Goal: Task Accomplishment & Management: Manage account settings

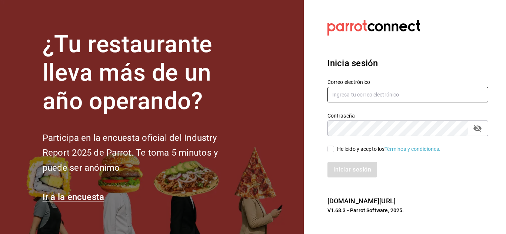
click at [366, 98] on input "text" at bounding box center [407, 95] width 161 height 16
type input "[EMAIL_ADDRESS][DOMAIN_NAME]"
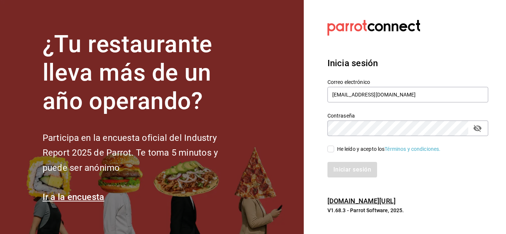
click at [332, 150] on input "He leído y acepto los Términos y condiciones." at bounding box center [330, 149] width 7 height 7
checkbox input "true"
click at [346, 163] on button "Iniciar sesión" at bounding box center [352, 170] width 50 height 16
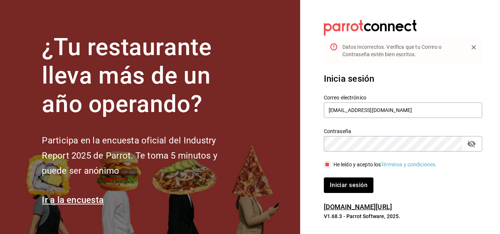
click at [468, 142] on icon "passwordField" at bounding box center [471, 144] width 9 height 9
click at [324, 178] on button "Iniciar sesión" at bounding box center [349, 186] width 50 height 16
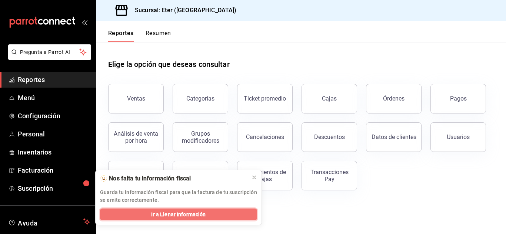
click at [149, 214] on button "Ir a Llenar Información" at bounding box center [178, 215] width 157 height 12
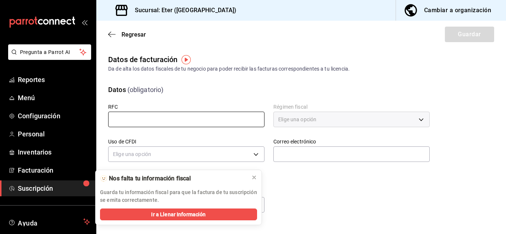
click at [188, 116] on input "text" at bounding box center [186, 120] width 156 height 16
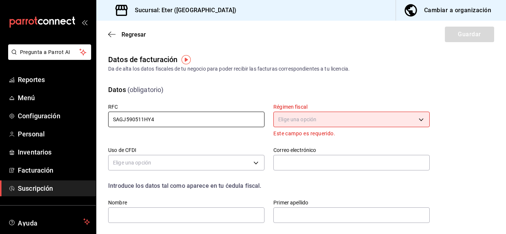
type input "SAGJ590511HY4"
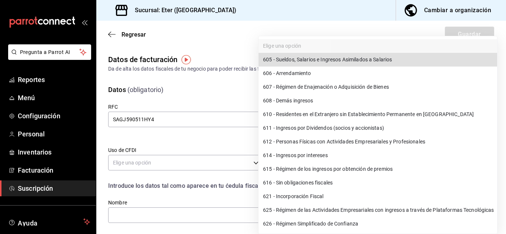
click at [300, 123] on body "Pregunta a Parrot AI Reportes Menú Configuración Personal Inventarios Facturaci…" at bounding box center [253, 117] width 506 height 234
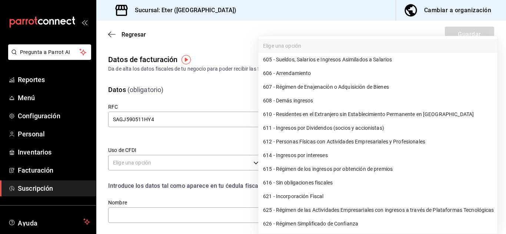
click at [360, 224] on li "626 - Régimen Simplificado de Confianza" at bounding box center [378, 224] width 239 height 14
type input "626"
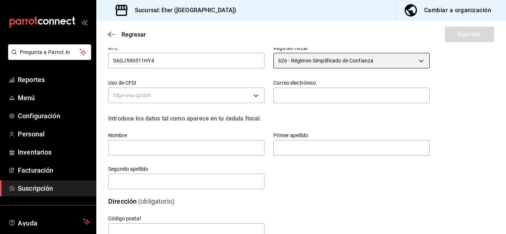
scroll to position [59, 0]
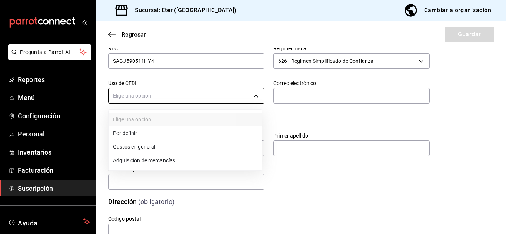
click at [255, 97] on body "Pregunta a Parrot AI Reportes Menú Configuración Personal Inventarios Facturaci…" at bounding box center [253, 117] width 506 height 234
click at [227, 147] on li "Gastos en general" at bounding box center [185, 147] width 153 height 14
type input "G03"
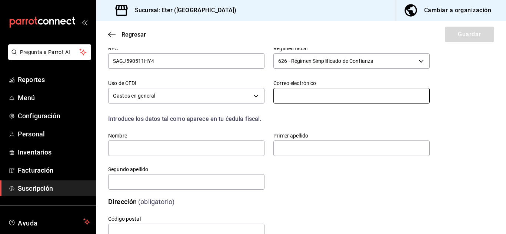
click at [298, 90] on input "text" at bounding box center [351, 96] width 156 height 16
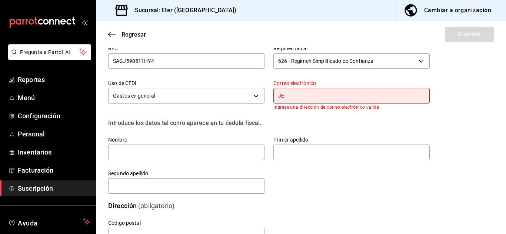
type input "J"
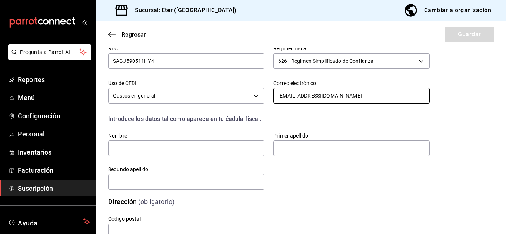
scroll to position [83, 0]
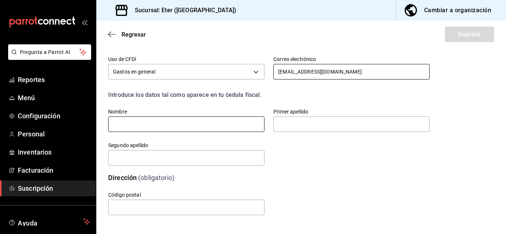
type input "[EMAIL_ADDRESS][DOMAIN_NAME]"
click at [236, 122] on input "text" at bounding box center [186, 125] width 156 height 16
type input "[PERSON_NAME] DE [PERSON_NAME]"
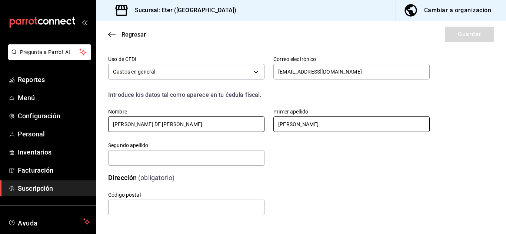
type input "[PERSON_NAME]"
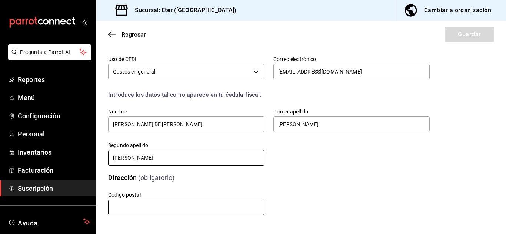
type input "[PERSON_NAME]"
click at [157, 210] on input "text" at bounding box center [186, 208] width 156 height 16
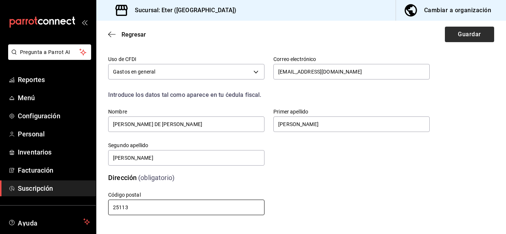
type input "25113"
click at [456, 35] on button "Guardar" at bounding box center [469, 35] width 49 height 16
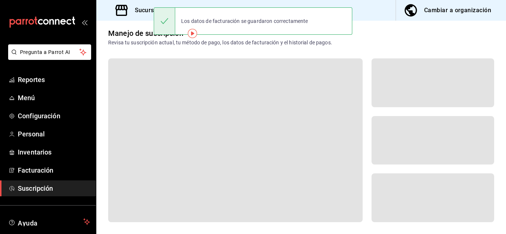
scroll to position [5, 0]
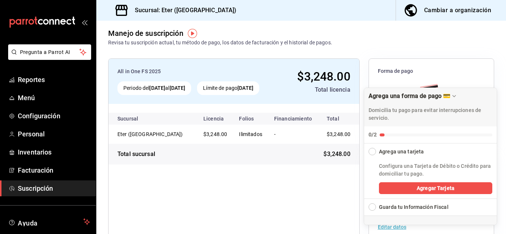
click at [494, 63] on div "All in One FS 2025 Periodo del [DATE] al [DATE] Límite de pago [DATE] $3,248.00…" at bounding box center [301, 196] width 410 height 299
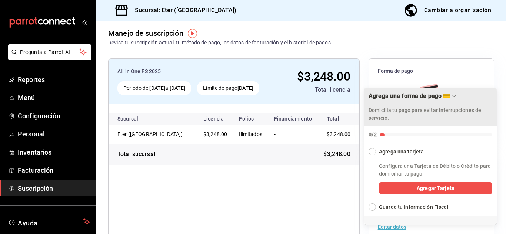
click at [455, 94] on icon "Drag to move checklist" at bounding box center [454, 96] width 6 height 6
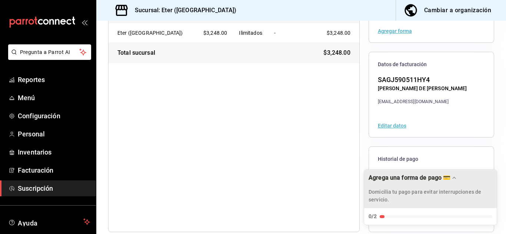
scroll to position [116, 0]
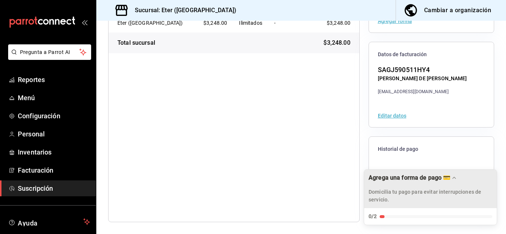
click at [456, 177] on icon "Drag to move checklist" at bounding box center [454, 178] width 6 height 6
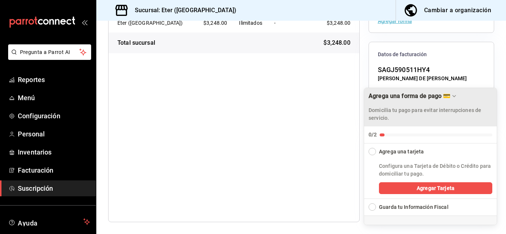
click at [409, 151] on div "Agrega una tarjeta" at bounding box center [401, 152] width 45 height 8
click at [369, 150] on div "Collapse Checklist" at bounding box center [371, 151] width 7 height 7
click at [424, 188] on span "Agregar Tarjeta" at bounding box center [436, 189] width 38 height 8
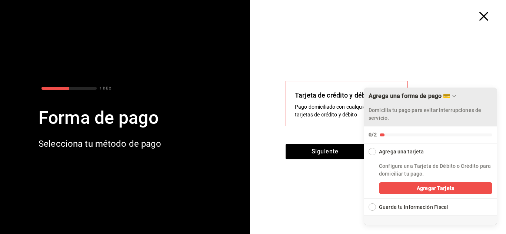
click at [452, 98] on icon "Drag to move checklist" at bounding box center [454, 96] width 6 height 6
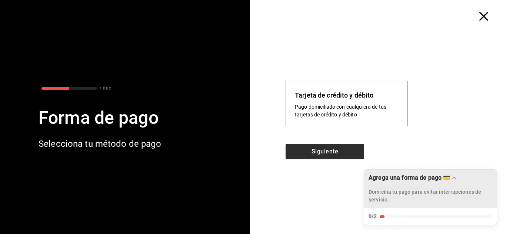
click at [336, 149] on button "Siguiente" at bounding box center [325, 152] width 79 height 16
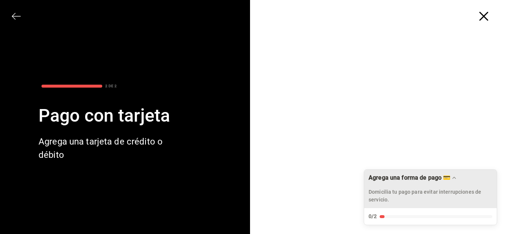
scroll to position [23, 0]
click at [486, 12] on span "button" at bounding box center [487, 16] width 13 height 9
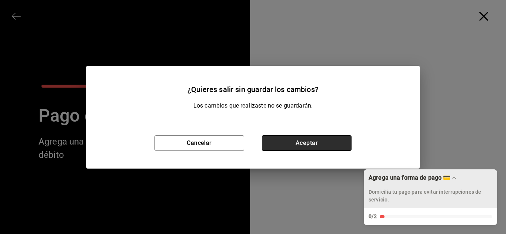
click at [295, 136] on button "Aceptar" at bounding box center [307, 144] width 90 height 16
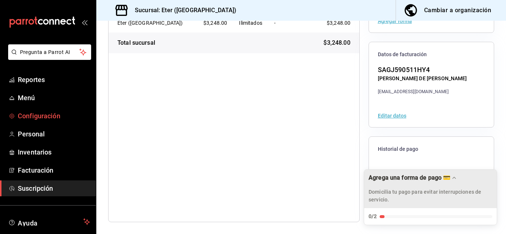
click at [46, 109] on link "Configuración" at bounding box center [48, 116] width 96 height 16
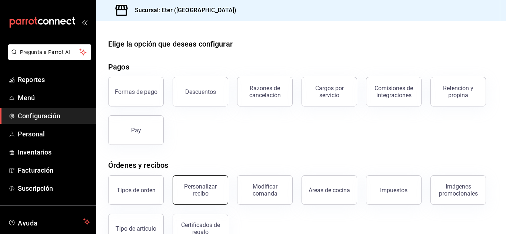
click at [184, 194] on div "Personalizar recibo" at bounding box center [200, 190] width 46 height 14
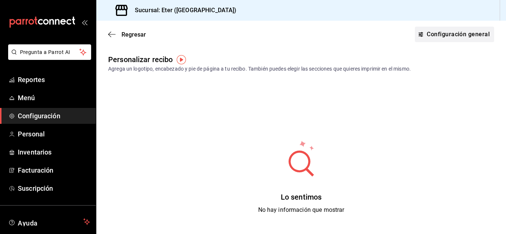
click at [453, 36] on button "Configuración general" at bounding box center [454, 35] width 79 height 16
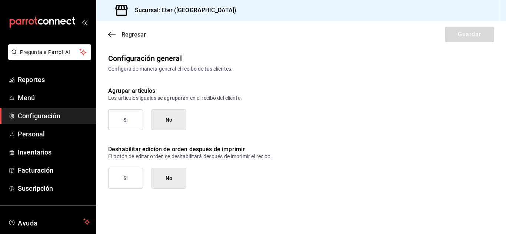
click at [110, 33] on icon "button" at bounding box center [111, 34] width 7 height 7
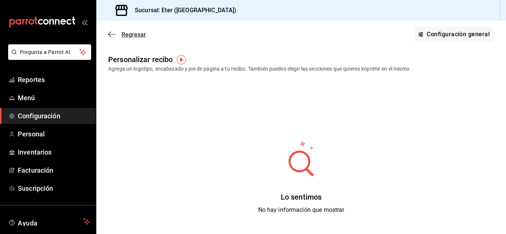
click at [109, 36] on icon "button" at bounding box center [111, 34] width 7 height 7
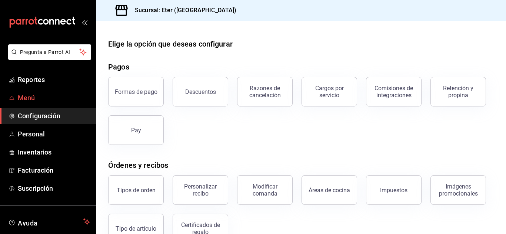
click at [53, 101] on span "Menú" at bounding box center [54, 98] width 72 height 10
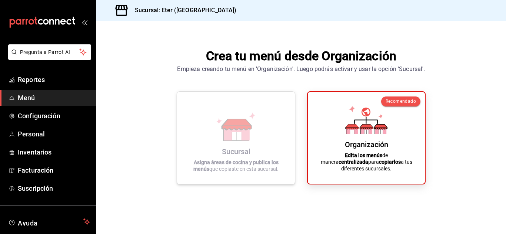
click at [254, 150] on div "Sucursal Asigna áreas de cocina y publica los menús que copiaste en esta sucurs…" at bounding box center [236, 138] width 100 height 81
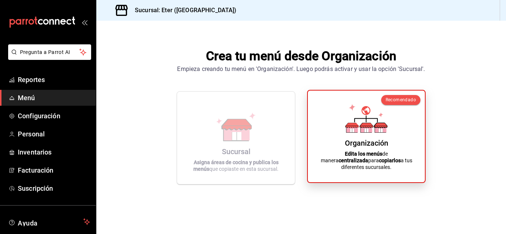
click at [403, 129] on div "Organización Edita los menús de manera centralizada para copiarlos a tus difere…" at bounding box center [366, 137] width 99 height 80
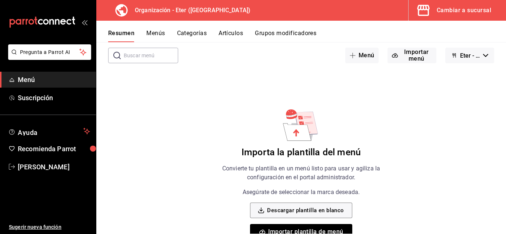
scroll to position [57, 0]
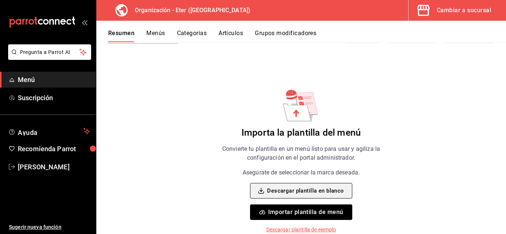
click at [332, 190] on button "Descargar plantilla en blanco" at bounding box center [301, 191] width 102 height 16
click at [85, 24] on icon "open_drawer_menu" at bounding box center [84, 22] width 6 height 6
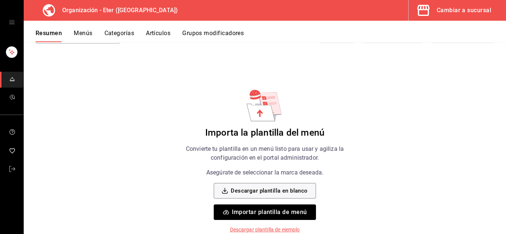
click at [13, 28] on div "mailbox folders" at bounding box center [11, 22] width 23 height 44
click at [13, 24] on icon "open drawer" at bounding box center [12, 22] width 6 height 4
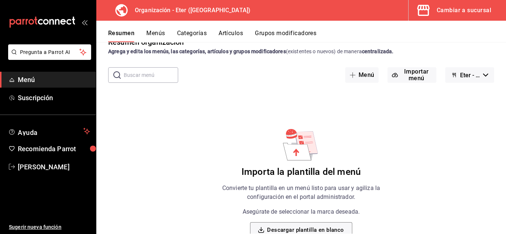
scroll to position [0, 0]
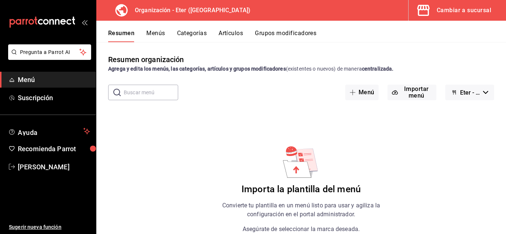
click at [86, 23] on icon "open_drawer_menu" at bounding box center [84, 22] width 6 height 6
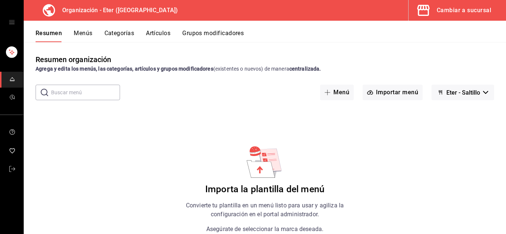
click at [12, 21] on icon "open drawer" at bounding box center [12, 22] width 6 height 6
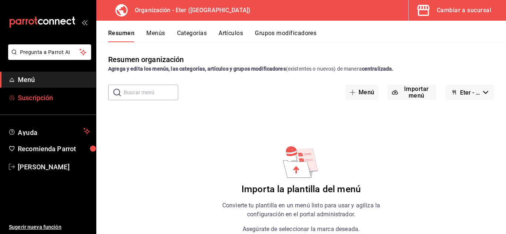
click at [22, 93] on span "Suscripción" at bounding box center [54, 98] width 72 height 10
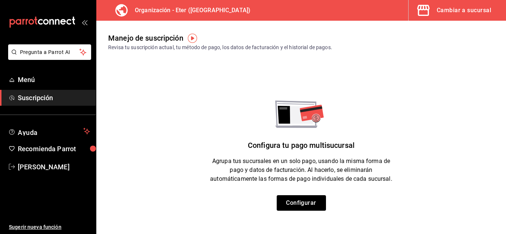
click at [458, 4] on button "Cambiar a sucursal" at bounding box center [453, 10] width 91 height 21
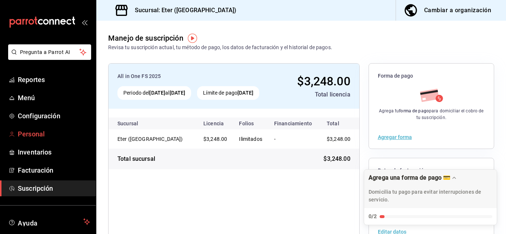
click at [39, 130] on span "Personal" at bounding box center [54, 134] width 72 height 10
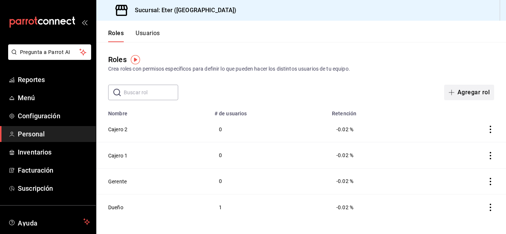
click at [478, 93] on button "Agregar rol" at bounding box center [469, 93] width 50 height 16
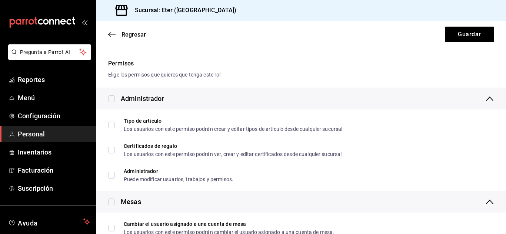
scroll to position [74, 0]
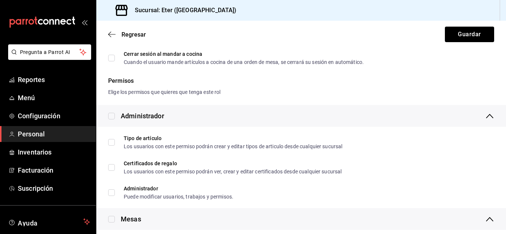
type input "COCINA"
click at [442, 120] on div "Administrador" at bounding box center [301, 116] width 410 height 22
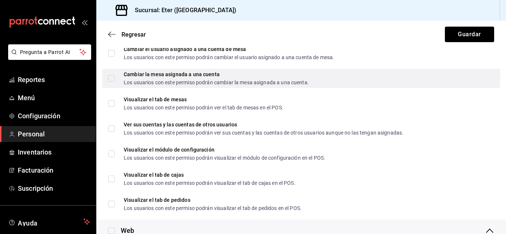
scroll to position [148, 0]
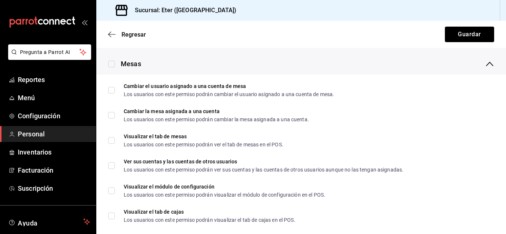
click at [436, 50] on div "Administrador" at bounding box center [301, 42] width 410 height 22
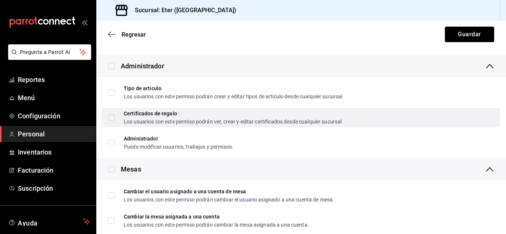
scroll to position [111, 0]
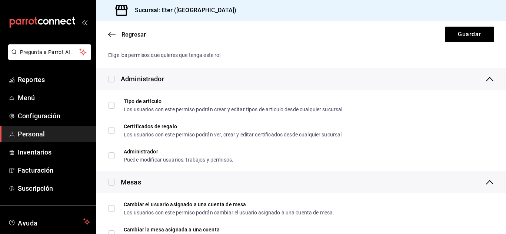
click at [452, 75] on div "Administrador" at bounding box center [301, 79] width 410 height 22
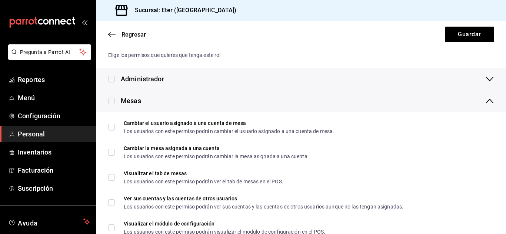
click at [457, 103] on div "Mesas" at bounding box center [301, 101] width 410 height 22
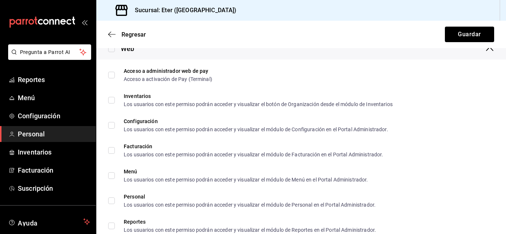
scroll to position [148, 0]
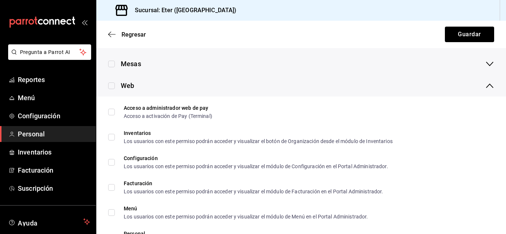
click at [194, 85] on div "Web" at bounding box center [301, 86] width 410 height 22
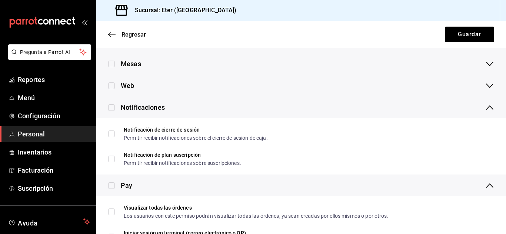
scroll to position [185, 0]
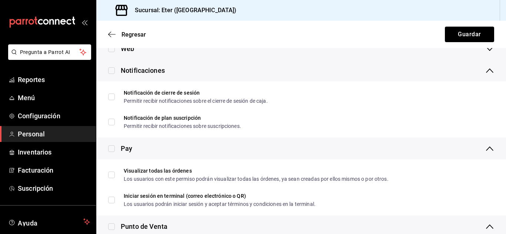
click at [469, 67] on div "Notificaciones" at bounding box center [301, 71] width 410 height 22
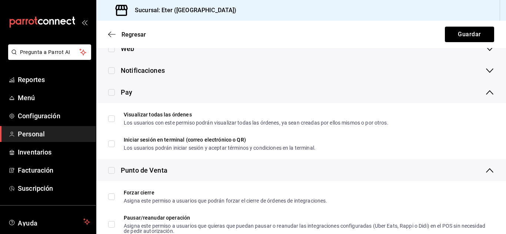
click at [398, 93] on div "Pay" at bounding box center [301, 92] width 410 height 22
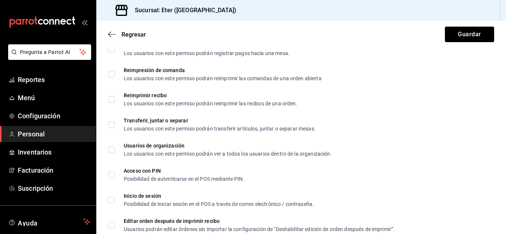
scroll to position [779, 0]
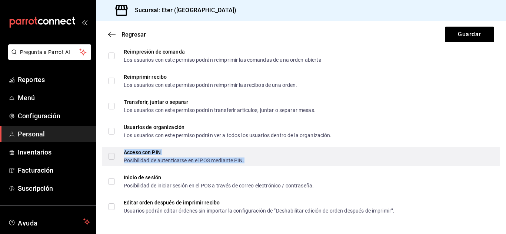
click at [156, 157] on div "Acceso con PIN Posibilidad de autenticarse en el POS mediante PIN." at bounding box center [184, 156] width 121 height 13
checkbox input "true"
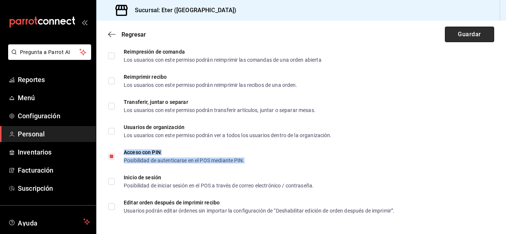
click at [450, 34] on button "Guardar" at bounding box center [469, 35] width 49 height 16
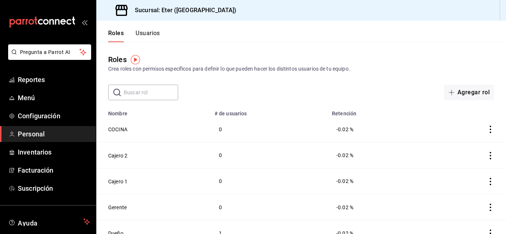
click at [150, 37] on button "Usuarios" at bounding box center [148, 36] width 24 height 13
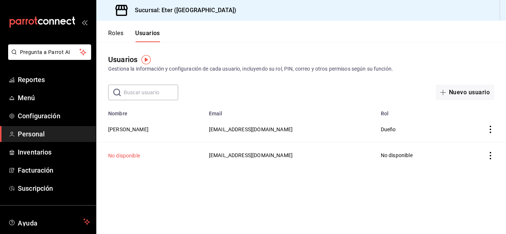
click at [134, 157] on button "No disponible" at bounding box center [124, 155] width 32 height 7
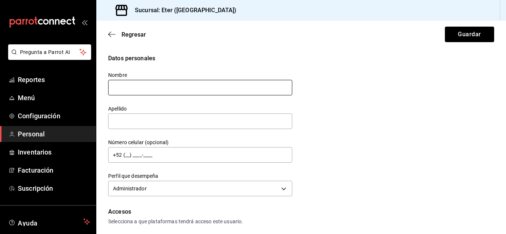
click at [220, 87] on input "text" at bounding box center [200, 88] width 184 height 16
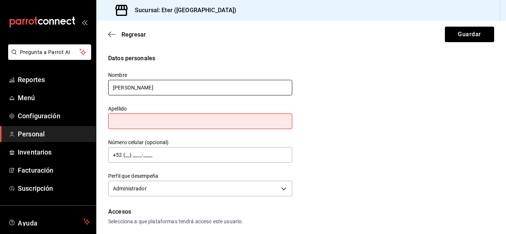
click at [220, 87] on input "[PERSON_NAME]" at bounding box center [200, 88] width 184 height 16
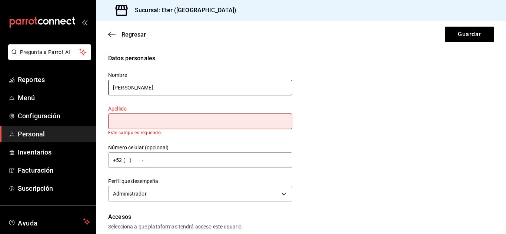
type input "[PERSON_NAME]"
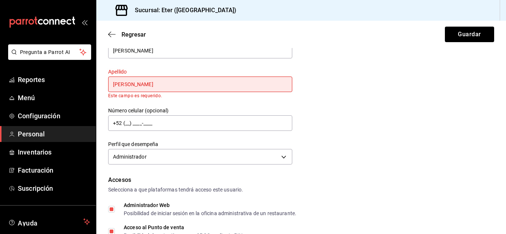
type input "[PERSON_NAME]"
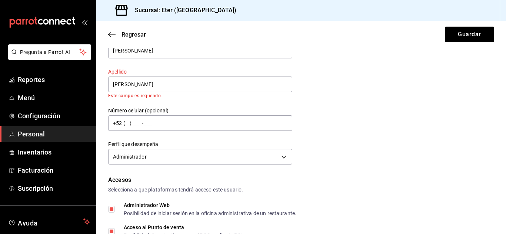
click at [352, 153] on div "Datos personales Nombre [PERSON_NAME] Apellido [PERSON_NAME] Este campo es requ…" at bounding box center [301, 92] width 386 height 150
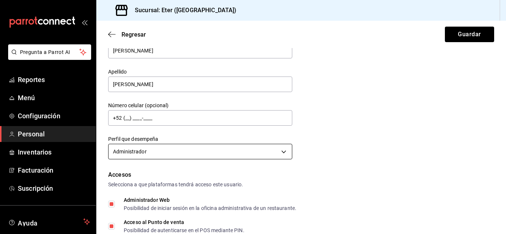
click at [284, 156] on body "Pregunta a Parrot AI Reportes Menú Configuración Personal Inventarios Facturaci…" at bounding box center [253, 117] width 506 height 234
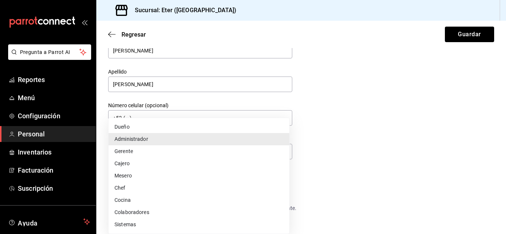
click at [273, 154] on li "Gerente" at bounding box center [199, 152] width 181 height 12
type input "MANAGER"
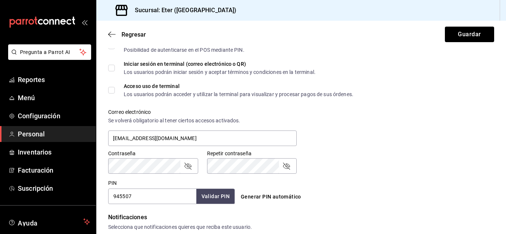
scroll to position [218, 0]
click at [112, 89] on input "Acceso uso de terminal Los usuarios podrán acceder y utilizar la terminal para …" at bounding box center [111, 90] width 7 height 7
checkbox input "true"
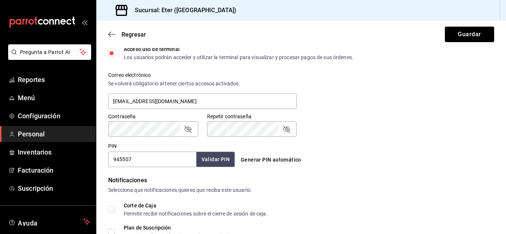
scroll to position [259, 0]
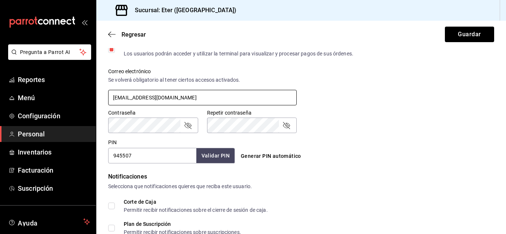
click at [172, 96] on input "[EMAIL_ADDRESS][DOMAIN_NAME]" at bounding box center [202, 98] width 189 height 16
type input "e"
type input "[EMAIL_ADDRESS][DOMAIN_NAME]"
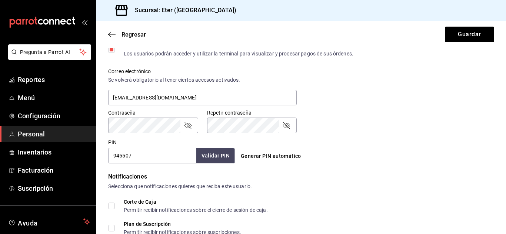
click at [376, 102] on div "Contraseña Contraseña Repetir contraseña Repetir contraseña" at bounding box center [296, 117] width 395 height 33
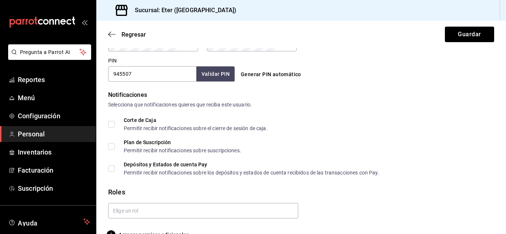
scroll to position [357, 0]
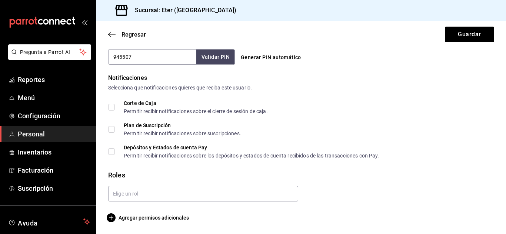
click at [112, 107] on input "Corte de Caja Permitir recibir notificaciones sobre el cierre de sesión de caja." at bounding box center [111, 107] width 7 height 7
checkbox input "true"
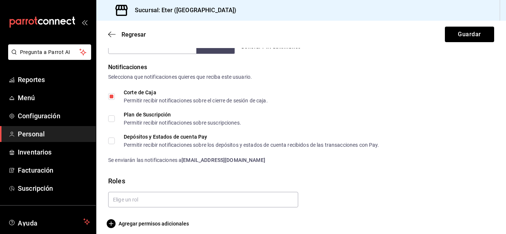
scroll to position [374, 0]
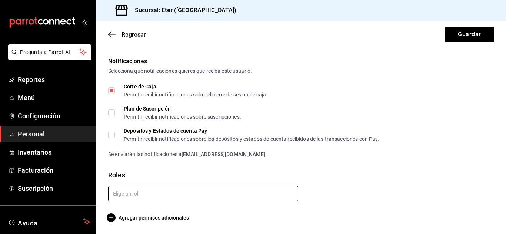
click at [132, 189] on input "text" at bounding box center [203, 194] width 190 height 16
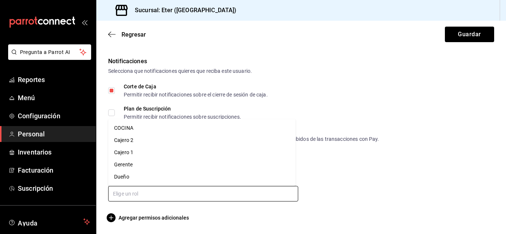
click at [133, 164] on li "Gerente" at bounding box center [201, 165] width 187 height 12
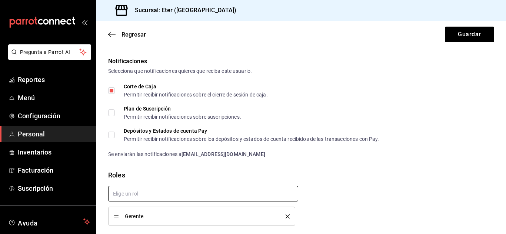
checkbox input "true"
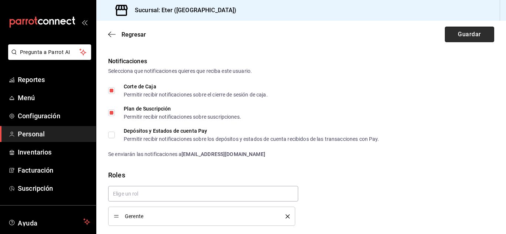
click at [451, 34] on button "Guardar" at bounding box center [469, 35] width 49 height 16
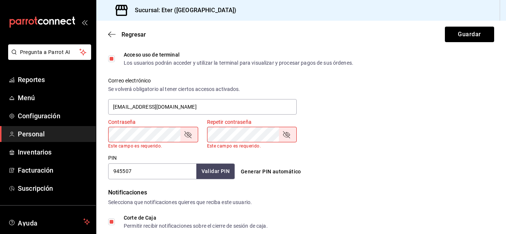
scroll to position [259, 0]
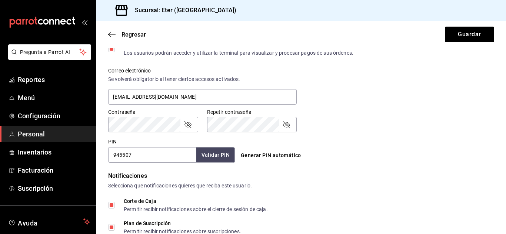
click at [187, 126] on icon "passwordField" at bounding box center [187, 124] width 9 height 9
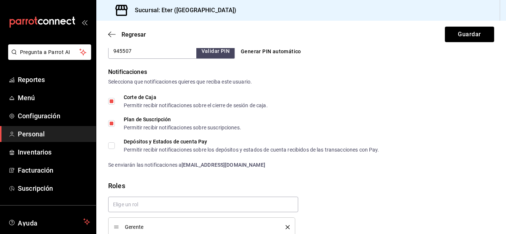
scroll to position [398, 0]
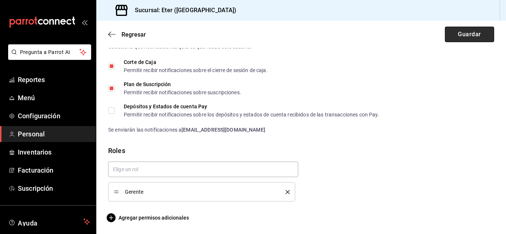
click at [470, 28] on button "Guardar" at bounding box center [469, 35] width 49 height 16
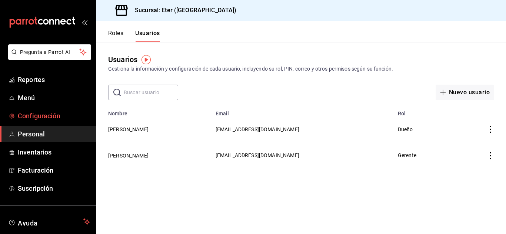
click at [58, 115] on span "Configuración" at bounding box center [54, 116] width 72 height 10
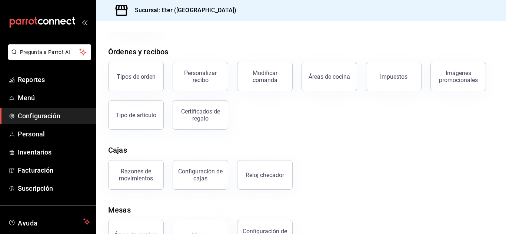
scroll to position [141, 0]
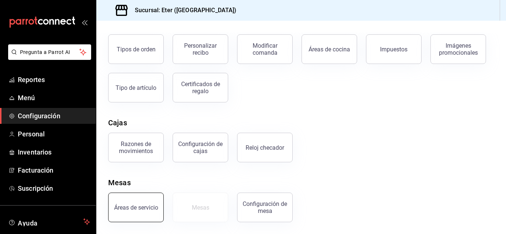
click at [132, 207] on div "Áreas de servicio" at bounding box center [136, 207] width 44 height 7
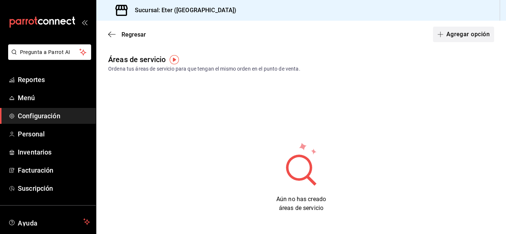
click at [449, 32] on button "Agregar opción" at bounding box center [463, 35] width 61 height 16
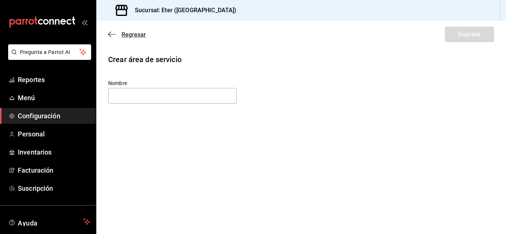
click at [115, 33] on icon "button" at bounding box center [111, 34] width 7 height 7
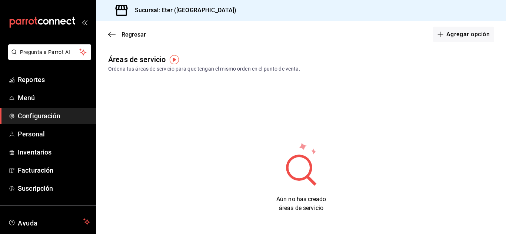
click at [115, 33] on icon "button" at bounding box center [111, 34] width 7 height 7
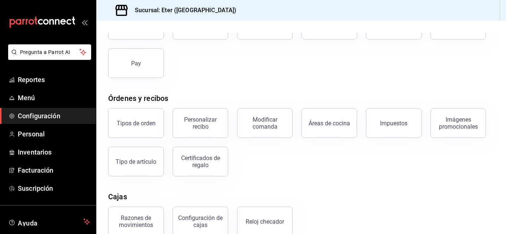
scroll to position [141, 0]
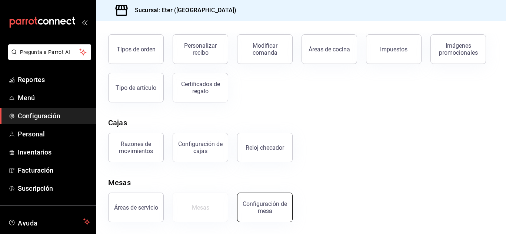
click at [269, 216] on button "Configuración de mesa" at bounding box center [265, 208] width 56 height 30
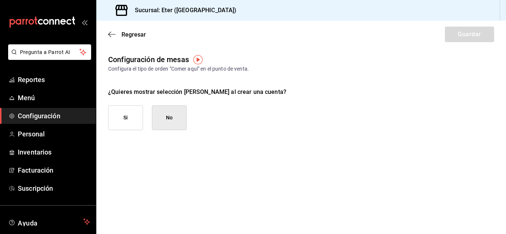
click at [132, 118] on button "Si" at bounding box center [125, 118] width 35 height 25
checkbox input "true"
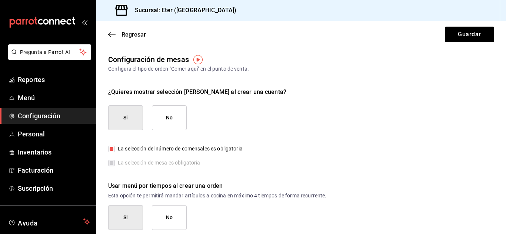
scroll to position [8, 0]
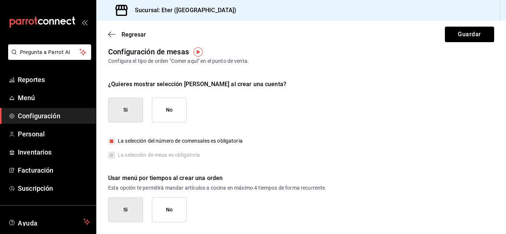
click at [167, 209] on button "No" at bounding box center [169, 210] width 35 height 25
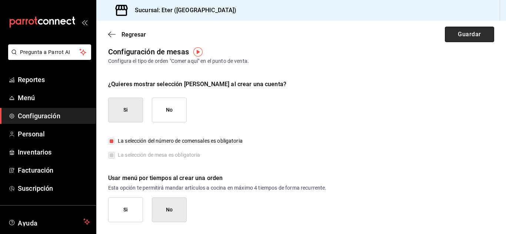
click at [465, 37] on button "Guardar" at bounding box center [469, 35] width 49 height 16
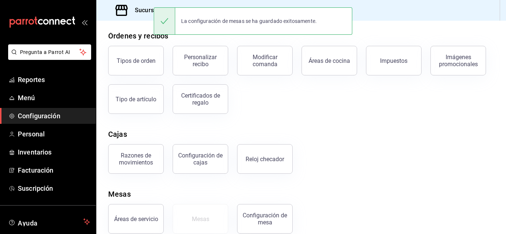
scroll to position [141, 0]
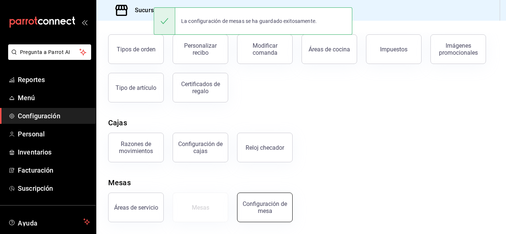
click at [282, 209] on div "Configuración de mesa" at bounding box center [265, 208] width 46 height 14
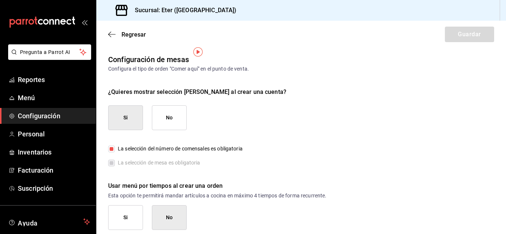
scroll to position [8, 0]
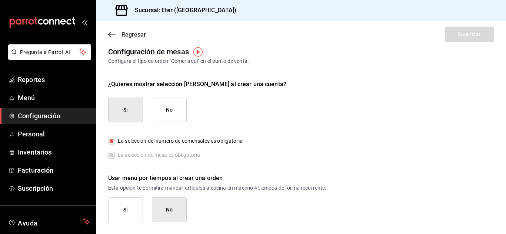
click at [113, 34] on icon "button" at bounding box center [111, 34] width 7 height 7
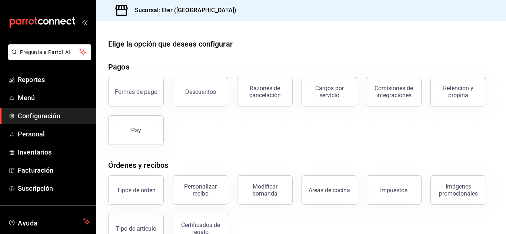
scroll to position [141, 0]
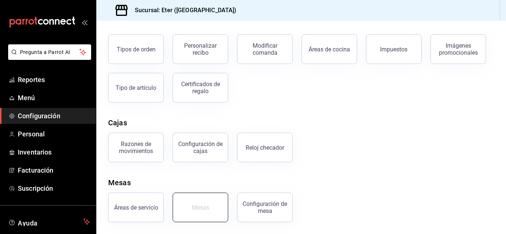
click at [201, 201] on button "Mesas" at bounding box center [201, 208] width 56 height 30
click at [140, 210] on div "Áreas de servicio" at bounding box center [136, 207] width 44 height 7
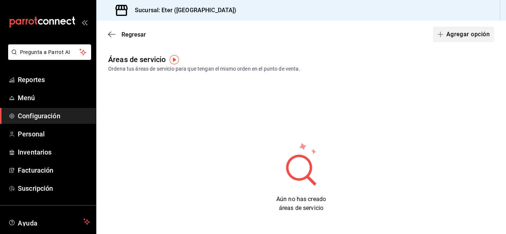
click at [458, 37] on button "Agregar opción" at bounding box center [463, 35] width 61 height 16
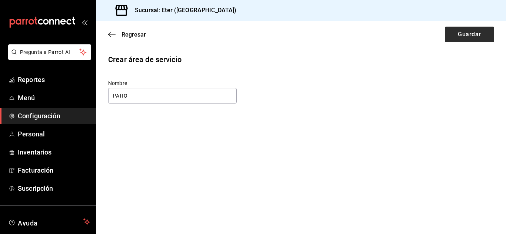
type input "PATIO"
click at [457, 33] on button "Guardar" at bounding box center [469, 35] width 49 height 16
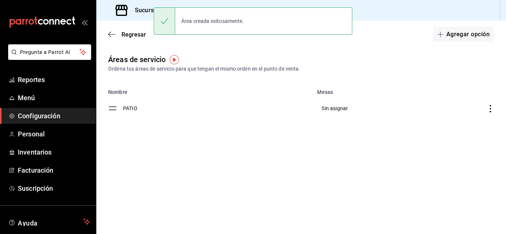
click at [490, 111] on icon "discountsTable" at bounding box center [490, 108] width 7 height 7
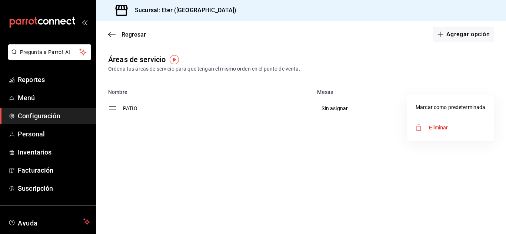
click at [475, 73] on div at bounding box center [253, 117] width 506 height 234
click at [471, 33] on button "Agregar opción" at bounding box center [463, 35] width 61 height 16
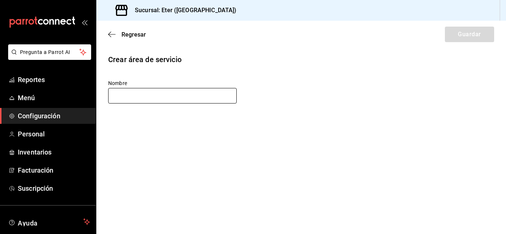
click at [145, 91] on input "text" at bounding box center [172, 96] width 129 height 16
type input "A"
click at [145, 91] on input "text" at bounding box center [172, 96] width 129 height 16
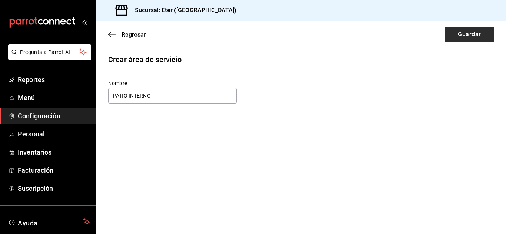
type input "PATIO INTERNO"
click at [465, 29] on button "Guardar" at bounding box center [469, 35] width 49 height 16
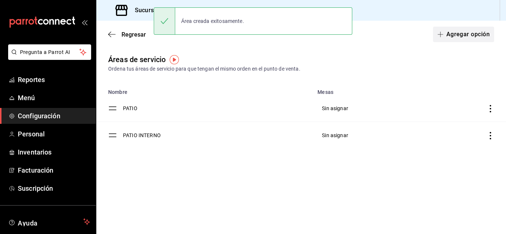
click at [466, 39] on button "Agregar opción" at bounding box center [463, 35] width 61 height 16
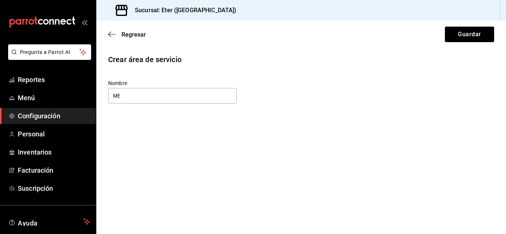
type input "M"
type input "S"
type input "INTERIOR"
click at [479, 36] on button "Guardar" at bounding box center [469, 35] width 49 height 16
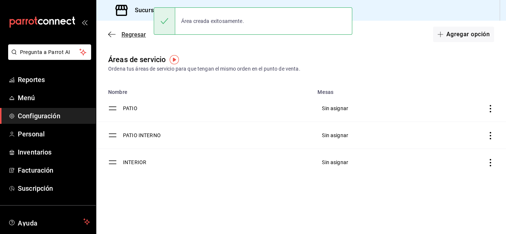
click at [113, 32] on icon "button" at bounding box center [111, 34] width 7 height 7
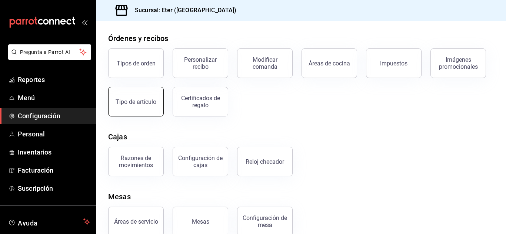
scroll to position [141, 0]
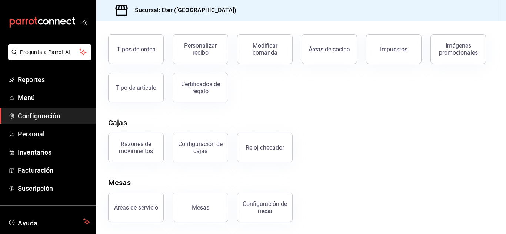
click at [187, 205] on button "Mesas" at bounding box center [201, 208] width 56 height 30
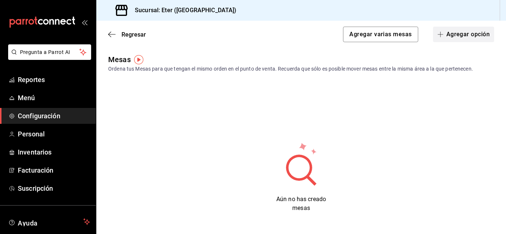
click at [437, 34] on icon "button" at bounding box center [440, 34] width 6 height 0
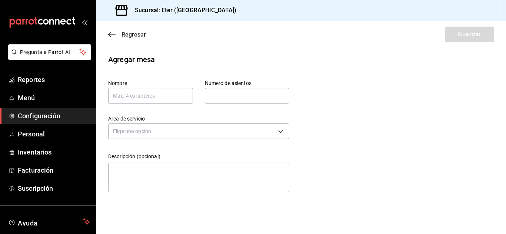
click at [111, 35] on icon "button" at bounding box center [111, 34] width 7 height 7
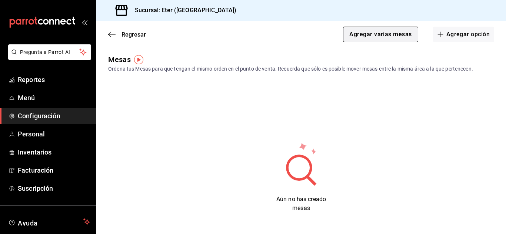
click at [404, 37] on button "Agregar varias mesas" at bounding box center [380, 35] width 75 height 16
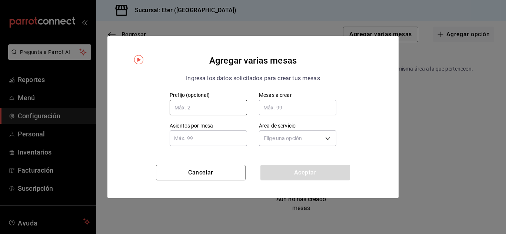
click at [179, 106] on input "text" at bounding box center [208, 108] width 77 height 16
click at [190, 108] on input "text" at bounding box center [208, 108] width 77 height 16
type input "4"
click at [296, 108] on input "text" at bounding box center [297, 107] width 77 height 15
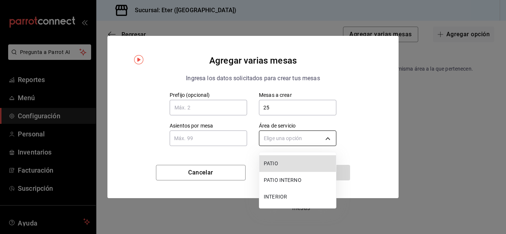
click at [303, 140] on body "Pregunta a Parrot AI Reportes Menú Configuración Personal Inventarios Facturaci…" at bounding box center [253, 117] width 506 height 234
click at [303, 140] on div at bounding box center [253, 117] width 506 height 234
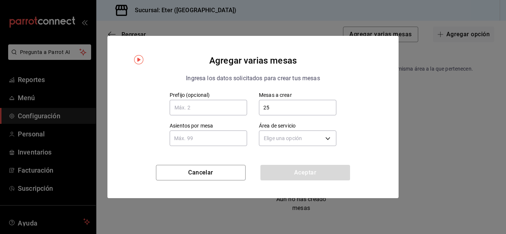
click at [287, 103] on input "25" at bounding box center [297, 107] width 77 height 15
type input "2"
type input "6"
click at [328, 141] on body "Pregunta a Parrot AI Reportes Menú Configuración Personal Inventarios Facturaci…" at bounding box center [253, 117] width 506 height 234
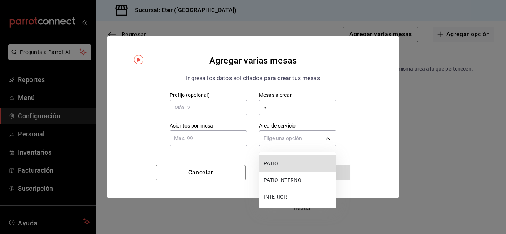
click at [298, 164] on span "PATIO" at bounding box center [298, 164] width 69 height 8
type input "df984a5f-e078-4375-a9f3-7bec7cbc87c8"
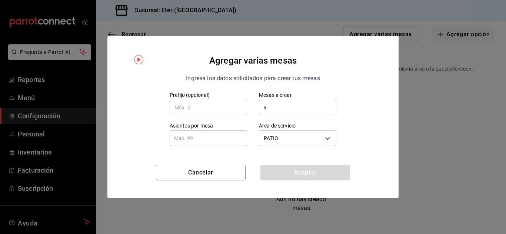
click at [202, 134] on input "text" at bounding box center [208, 138] width 77 height 15
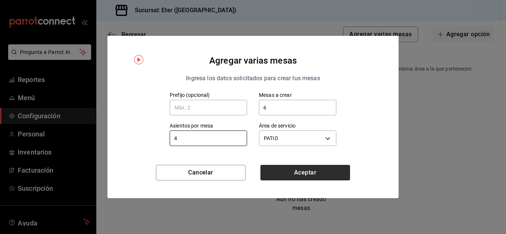
type input "4"
click at [288, 175] on button "Aceptar" at bounding box center [305, 173] width 90 height 16
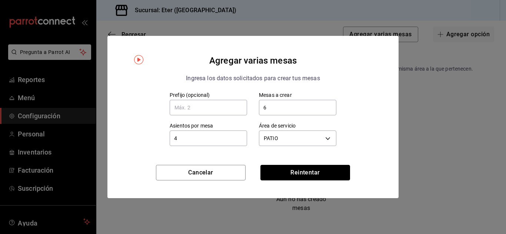
click at [288, 175] on button "Reintentar" at bounding box center [305, 173] width 90 height 16
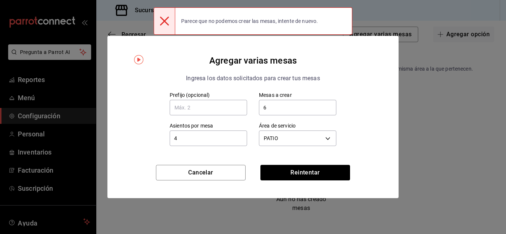
click at [214, 139] on input "4" at bounding box center [208, 138] width 77 height 15
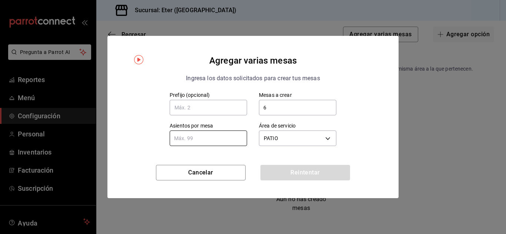
type input "4"
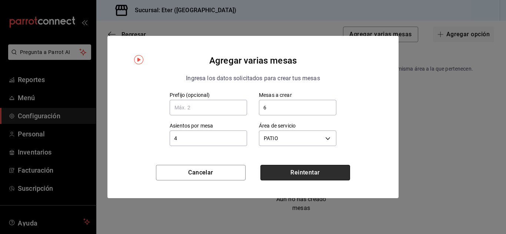
click at [279, 173] on button "Reintentar" at bounding box center [305, 173] width 90 height 16
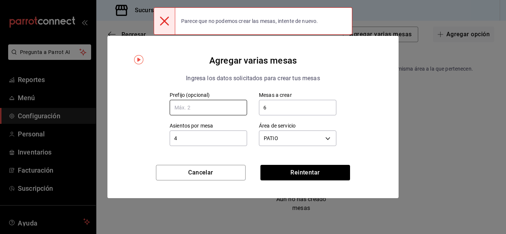
click at [234, 113] on input "text" at bounding box center [208, 108] width 77 height 16
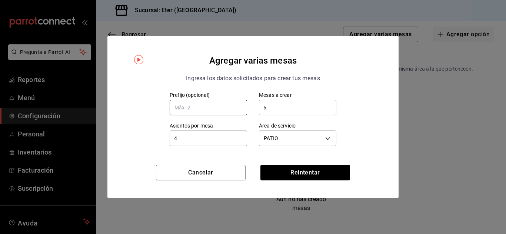
type input "2"
type input "1"
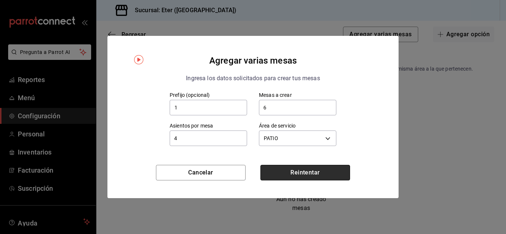
click at [284, 168] on button "Reintentar" at bounding box center [305, 173] width 90 height 16
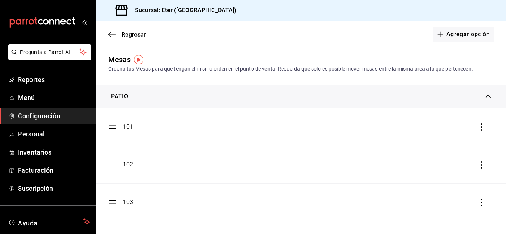
click at [478, 128] on icon "button" at bounding box center [481, 127] width 7 height 7
click at [241, 137] on div at bounding box center [253, 117] width 506 height 234
click at [136, 128] on div "101" at bounding box center [301, 127] width 386 height 9
click at [133, 88] on div "PATIO" at bounding box center [301, 97] width 410 height 24
click at [135, 90] on div "PATIO" at bounding box center [298, 93] width 374 height 9
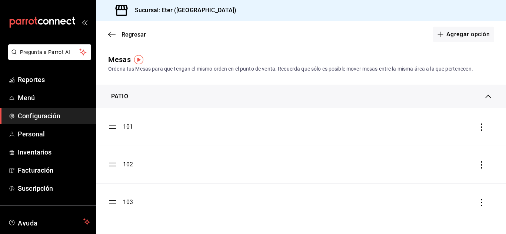
drag, startPoint x: 172, startPoint y: 135, endPoint x: 117, endPoint y: 131, distance: 54.9
click at [167, 134] on li "101" at bounding box center [301, 127] width 410 height 37
click at [117, 131] on div "101" at bounding box center [120, 127] width 25 height 9
click at [125, 127] on div "101" at bounding box center [128, 127] width 10 height 9
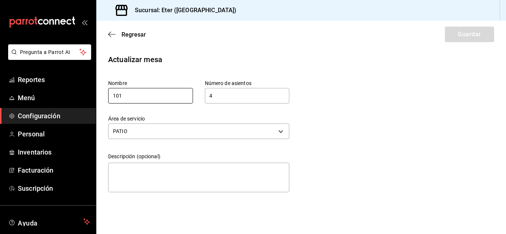
click at [151, 96] on input "101" at bounding box center [150, 96] width 85 height 16
type input "1"
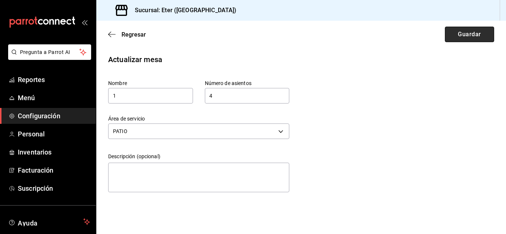
click at [466, 33] on button "Guardar" at bounding box center [469, 35] width 49 height 16
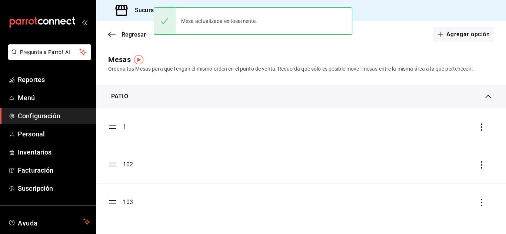
click at [154, 163] on div "102" at bounding box center [301, 164] width 386 height 9
click at [124, 164] on div "102" at bounding box center [128, 164] width 10 height 9
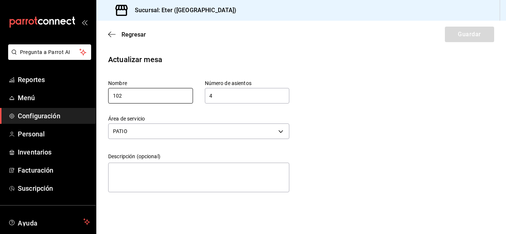
click at [118, 95] on input "102" at bounding box center [150, 96] width 85 height 16
type input "2"
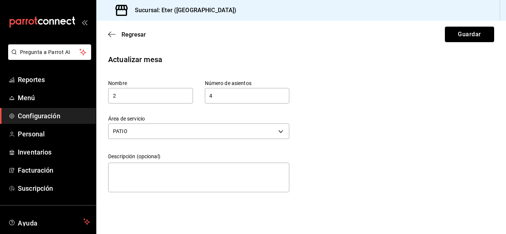
click at [450, 34] on button "Guardar" at bounding box center [469, 35] width 49 height 16
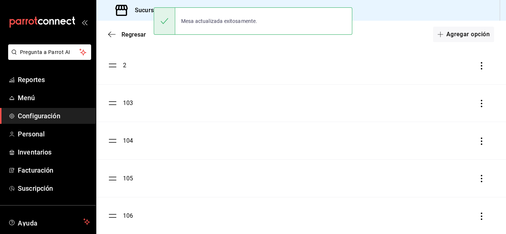
scroll to position [112, 0]
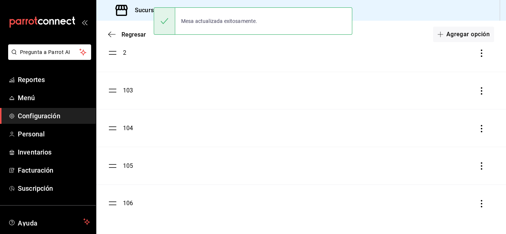
click at [140, 95] on li "103" at bounding box center [301, 90] width 410 height 37
click at [131, 86] on div "103" at bounding box center [128, 90] width 10 height 9
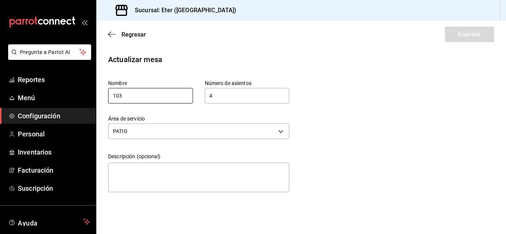
click at [118, 96] on input "103" at bounding box center [150, 96] width 85 height 16
type input "3"
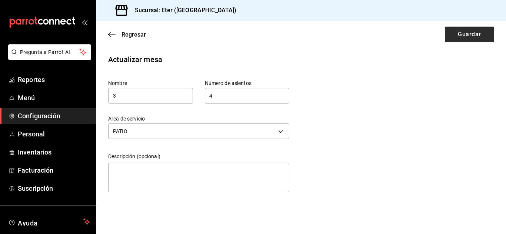
click at [454, 32] on button "Guardar" at bounding box center [469, 35] width 49 height 16
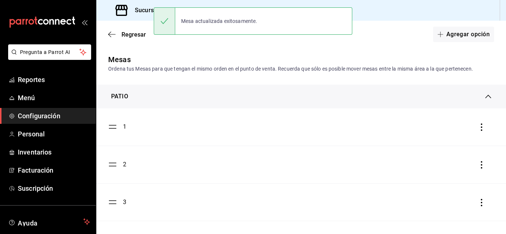
scroll to position [112, 0]
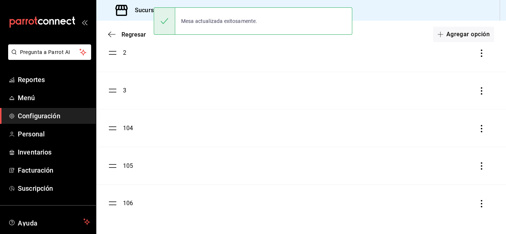
click at [131, 126] on div "104" at bounding box center [128, 128] width 10 height 9
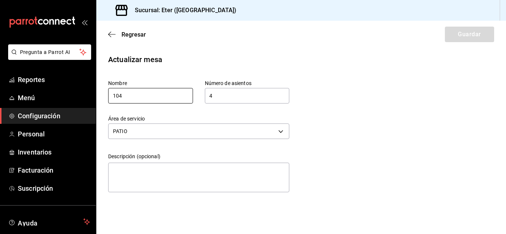
click at [120, 94] on input "104" at bounding box center [150, 96] width 85 height 16
type input "4"
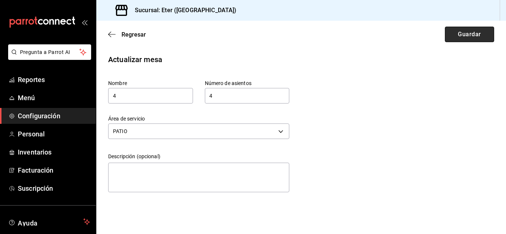
click at [467, 34] on button "Guardar" at bounding box center [469, 35] width 49 height 16
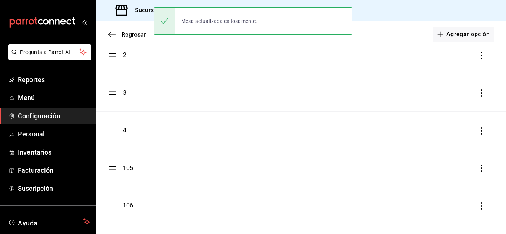
scroll to position [111, 0]
click at [149, 176] on li "105" at bounding box center [301, 166] width 410 height 37
click at [132, 166] on div "105" at bounding box center [128, 167] width 10 height 9
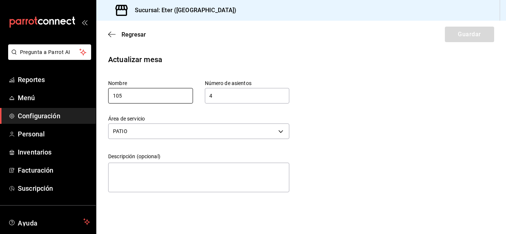
click at [119, 94] on input "105" at bounding box center [150, 96] width 85 height 16
type input "5"
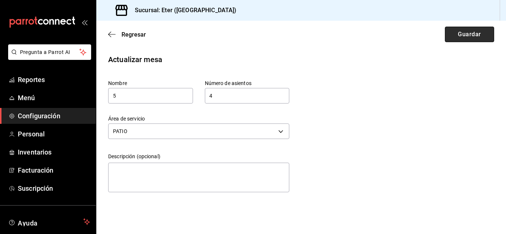
click at [462, 31] on button "Guardar" at bounding box center [469, 35] width 49 height 16
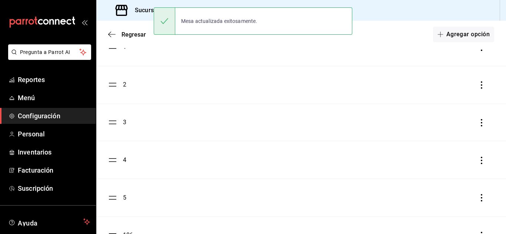
scroll to position [112, 0]
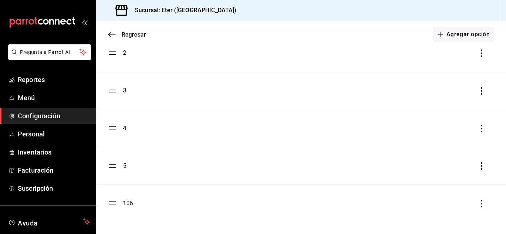
click at [128, 206] on div "106" at bounding box center [128, 203] width 10 height 9
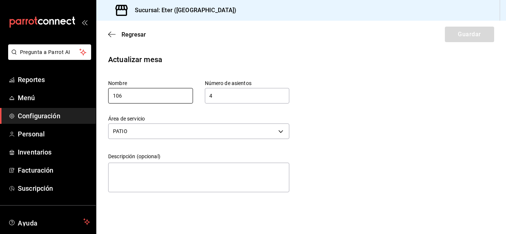
click at [119, 95] on input "106" at bounding box center [150, 96] width 85 height 16
type input "6"
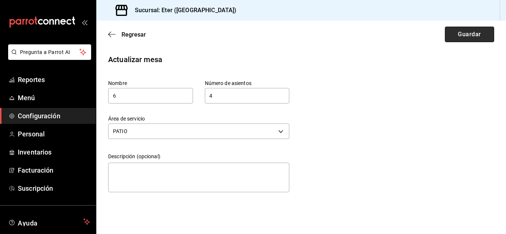
click at [458, 30] on button "Guardar" at bounding box center [469, 35] width 49 height 16
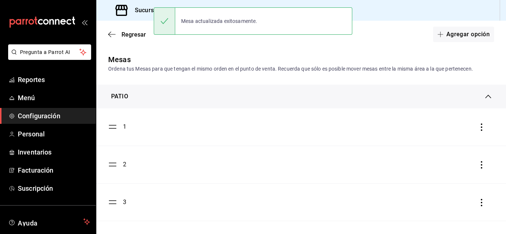
scroll to position [112, 0]
